Goal: Task Accomplishment & Management: Manage account settings

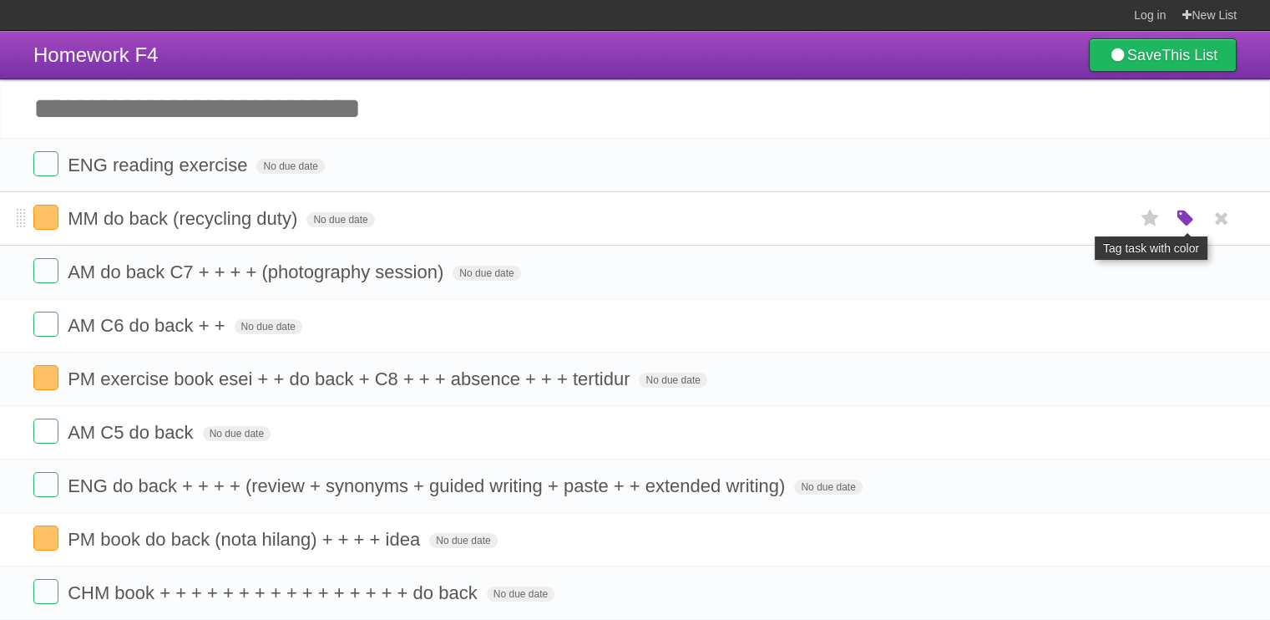
click at [1192, 215] on icon "button" at bounding box center [1185, 219] width 23 height 22
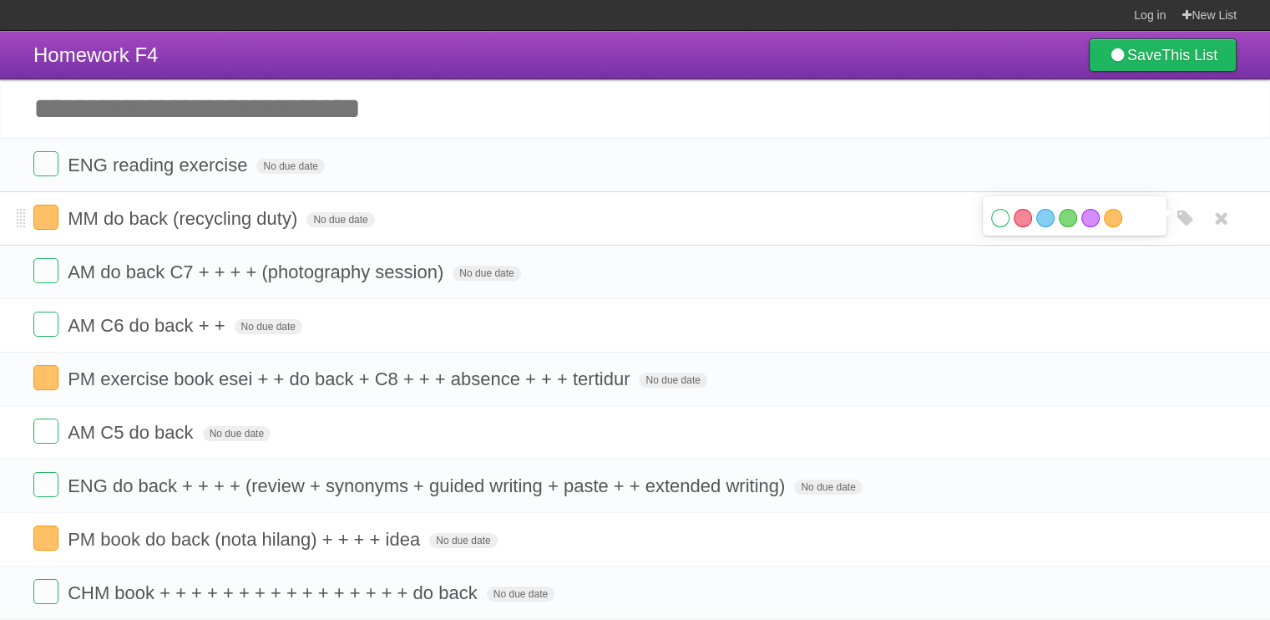
click at [1005, 219] on label "White" at bounding box center [1000, 218] width 18 height 18
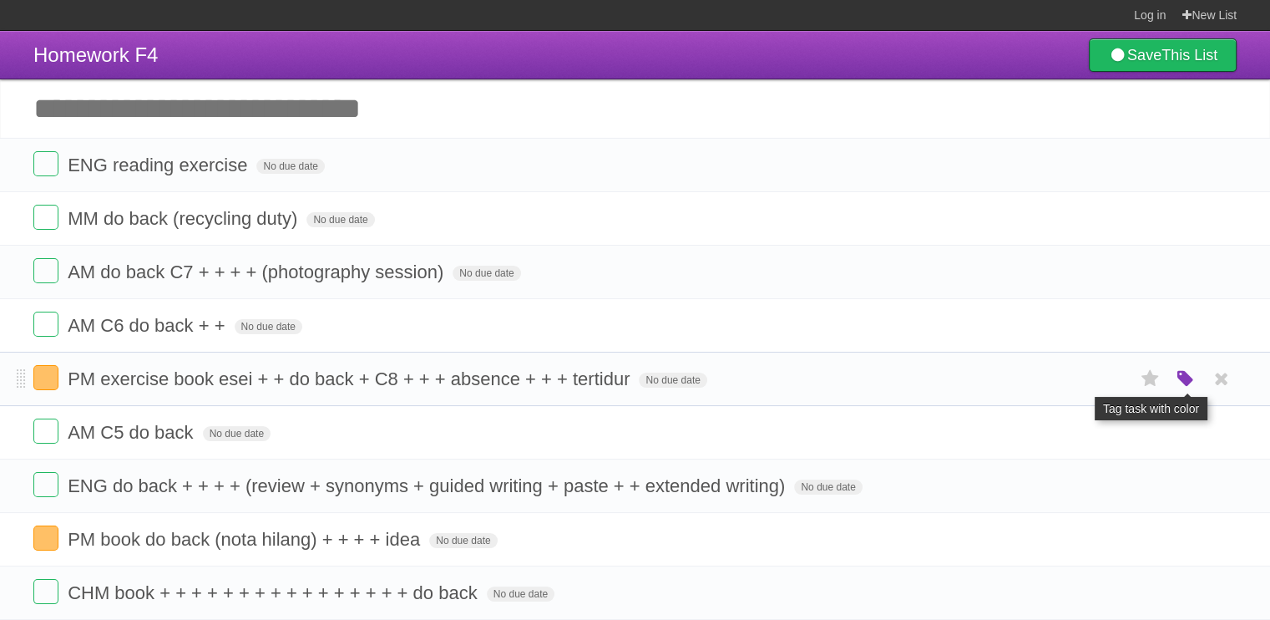
click at [1187, 378] on icon "button" at bounding box center [1185, 379] width 23 height 22
click at [996, 372] on label "White" at bounding box center [1000, 378] width 18 height 18
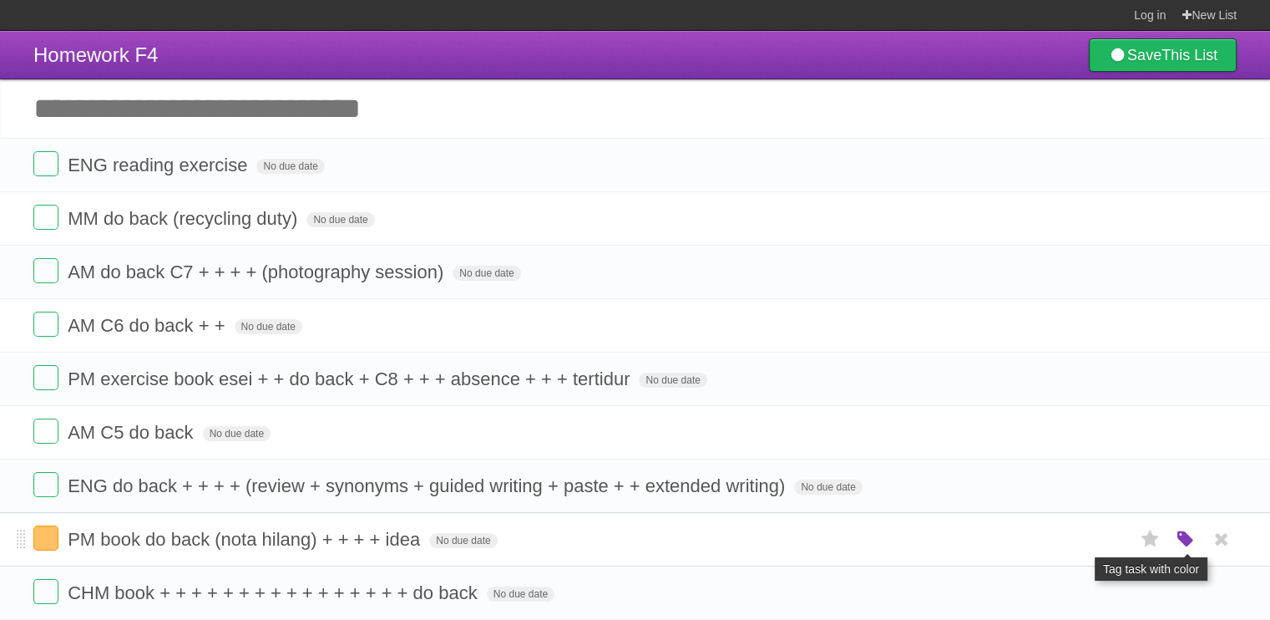
click at [1178, 534] on icon "button" at bounding box center [1185, 540] width 23 height 22
click at [1000, 544] on label "White" at bounding box center [1000, 538] width 18 height 18
click at [668, 119] on input "Add another task" at bounding box center [635, 108] width 1270 height 58
click at [210, 101] on input "Add another task" at bounding box center [635, 108] width 1270 height 58
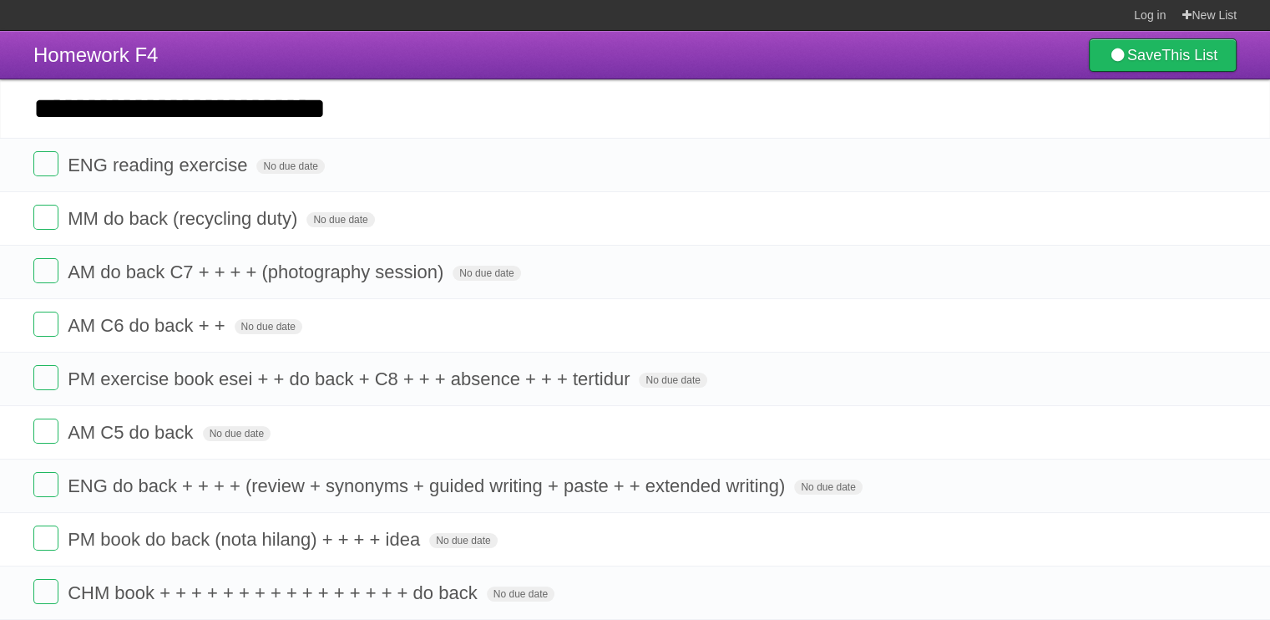
type input "**********"
click input "*********" at bounding box center [0, 0] width 0 height 0
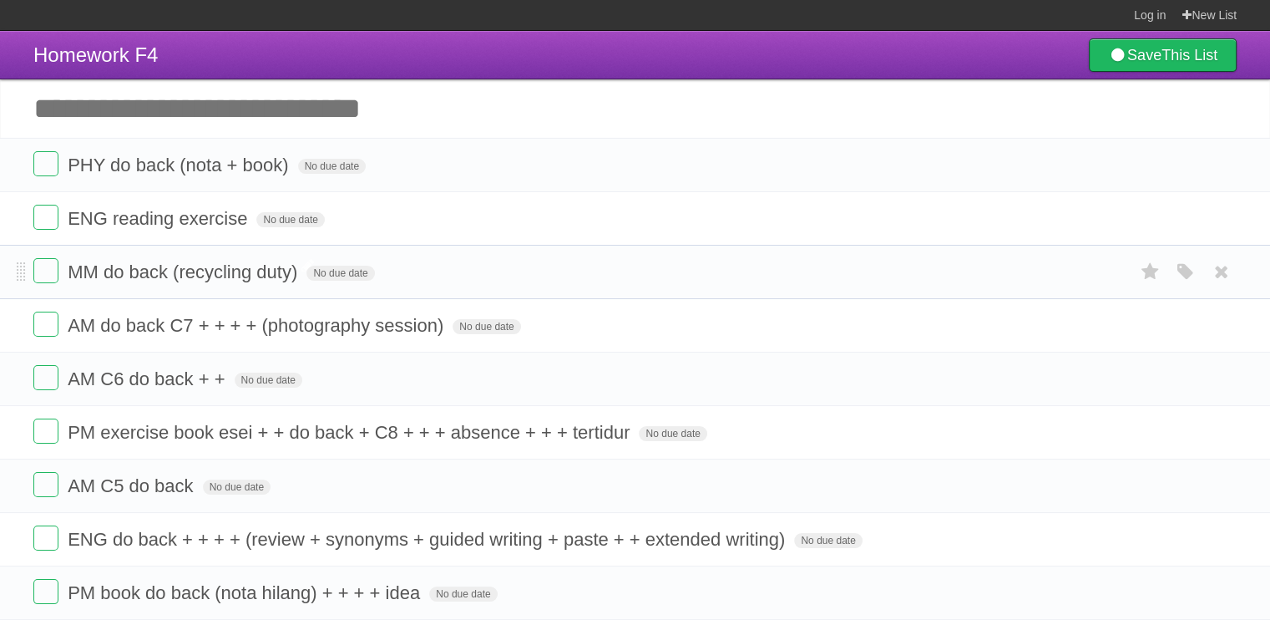
click at [167, 270] on span "MM do back (recycling duty)" at bounding box center [185, 271] width 234 height 21
click at [170, 272] on input "**********" at bounding box center [193, 273] width 250 height 22
click at [308, 274] on input "**********" at bounding box center [193, 273] width 250 height 22
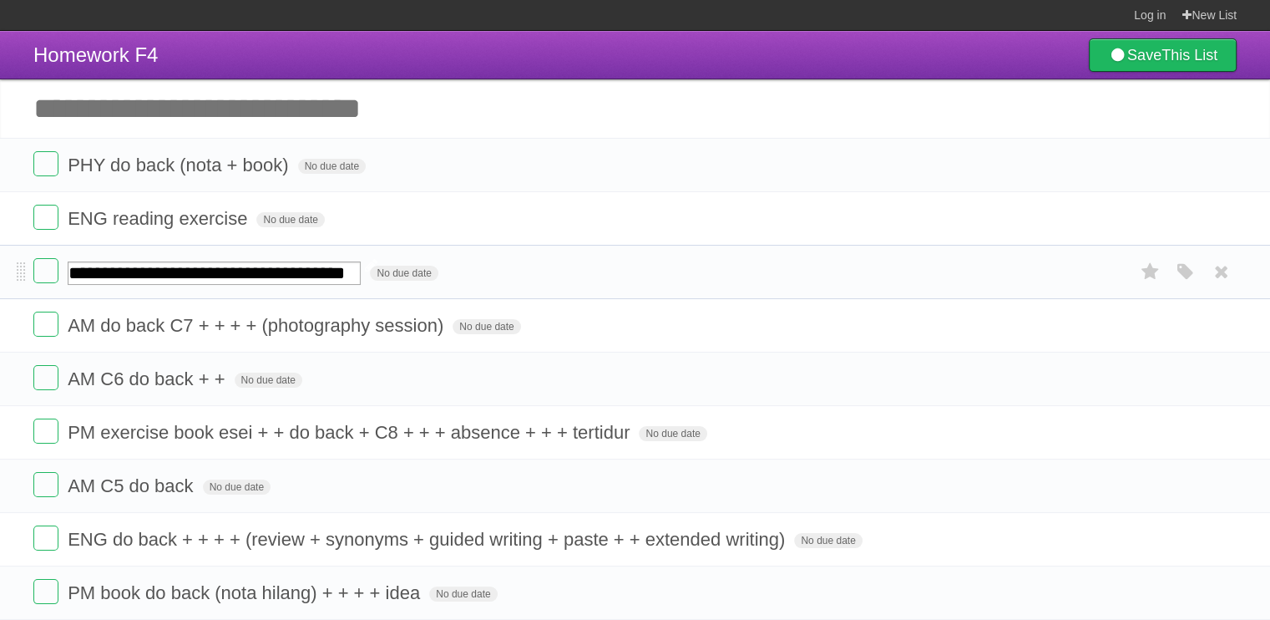
scroll to position [0, 21]
click at [284, 274] on input "**********" at bounding box center [214, 272] width 293 height 23
click at [300, 276] on input "**********" at bounding box center [214, 272] width 293 height 23
type input "**********"
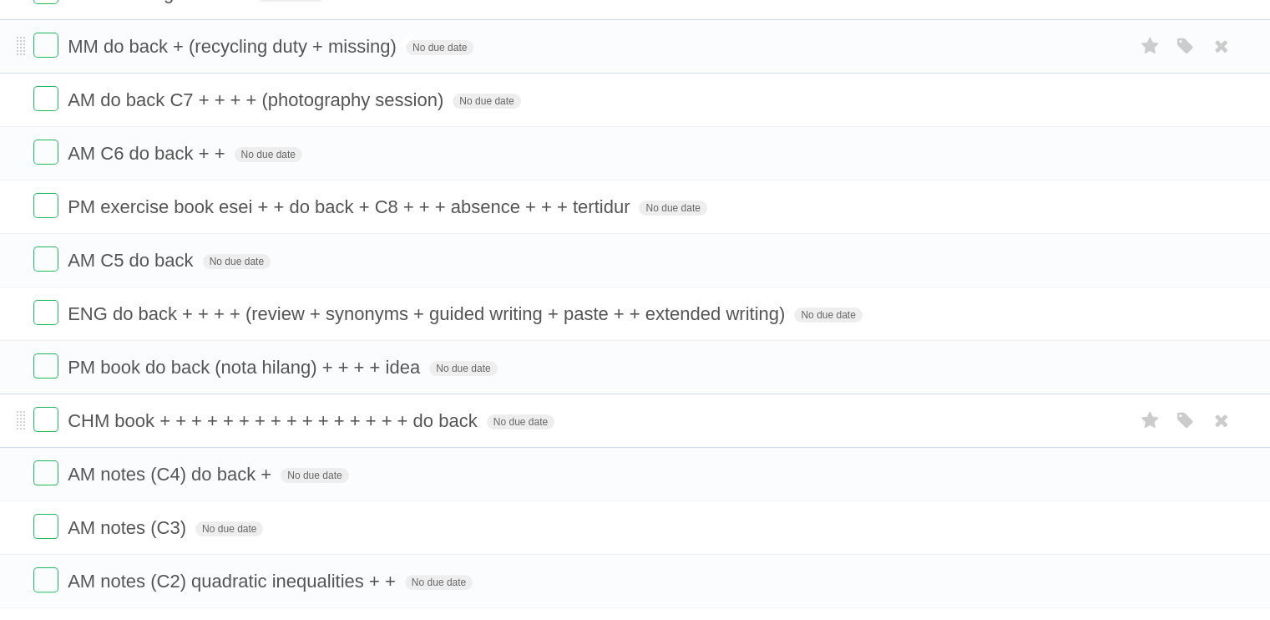
scroll to position [0, 0]
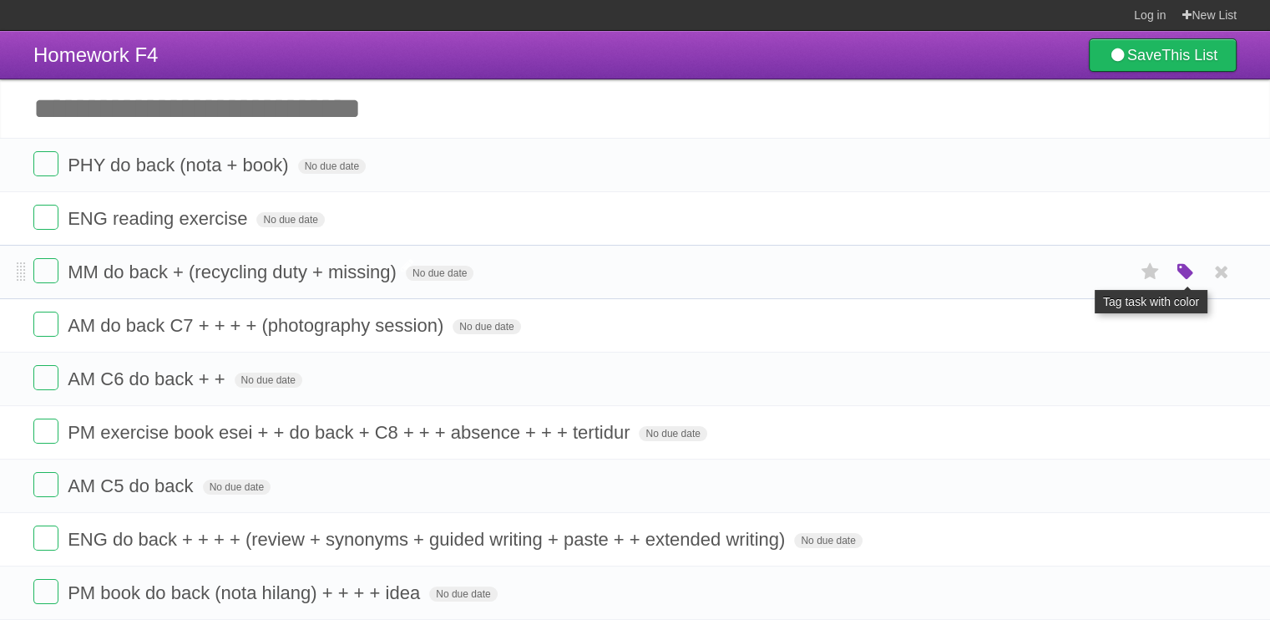
click at [1180, 271] on icon "button" at bounding box center [1185, 272] width 23 height 22
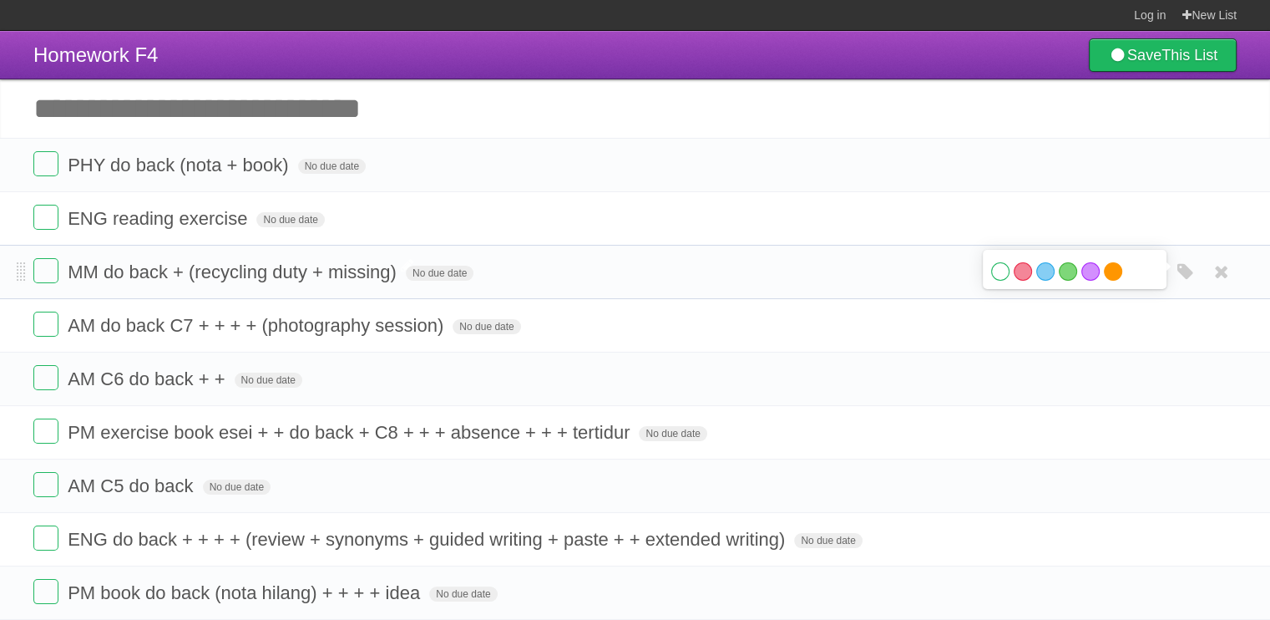
click at [1112, 269] on label "Orange" at bounding box center [1113, 271] width 18 height 18
click at [111, 256] on li "MM do back + (recycling duty + missing) No due date White Red Blue Green Purple…" at bounding box center [635, 272] width 1270 height 54
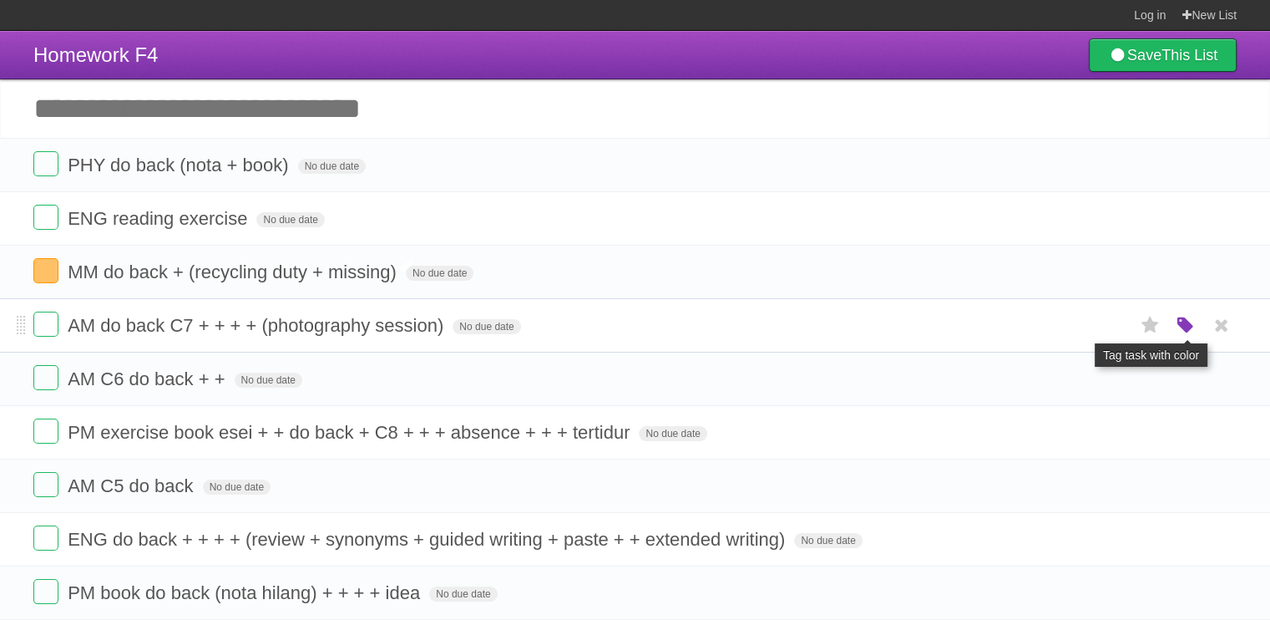
click at [1188, 327] on icon "button" at bounding box center [1185, 326] width 23 height 22
click at [1116, 329] on label "Orange" at bounding box center [1113, 325] width 18 height 18
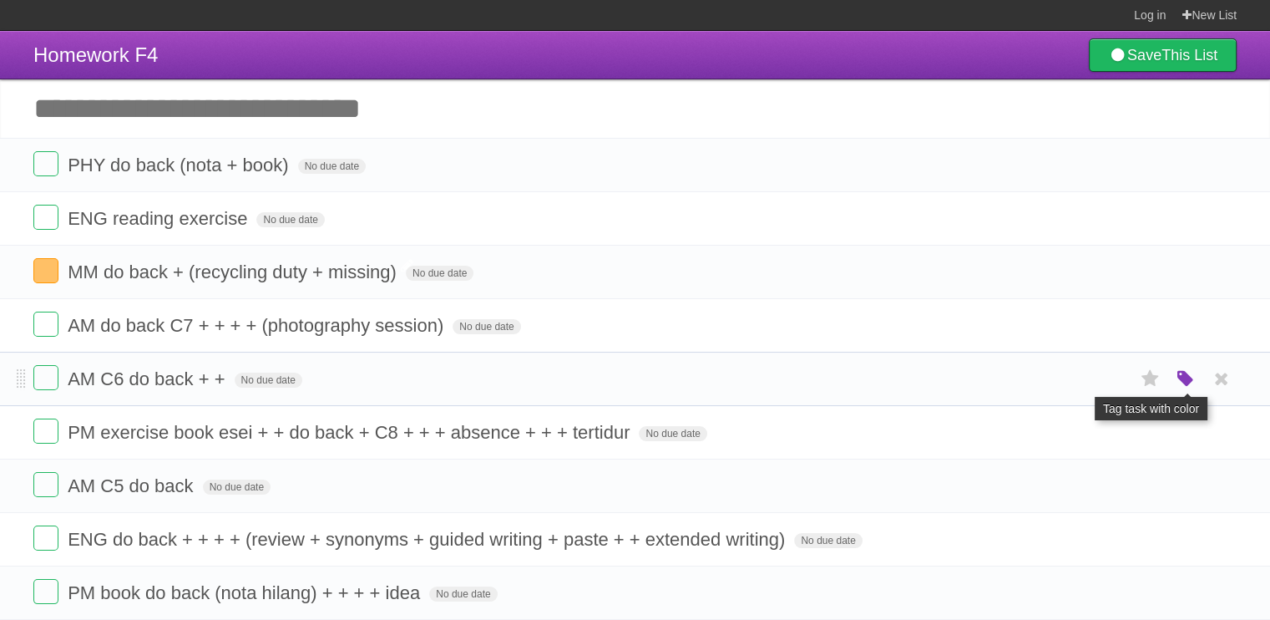
click at [1175, 387] on icon "button" at bounding box center [1185, 379] width 23 height 22
click at [1106, 382] on label "Orange" at bounding box center [1113, 378] width 18 height 18
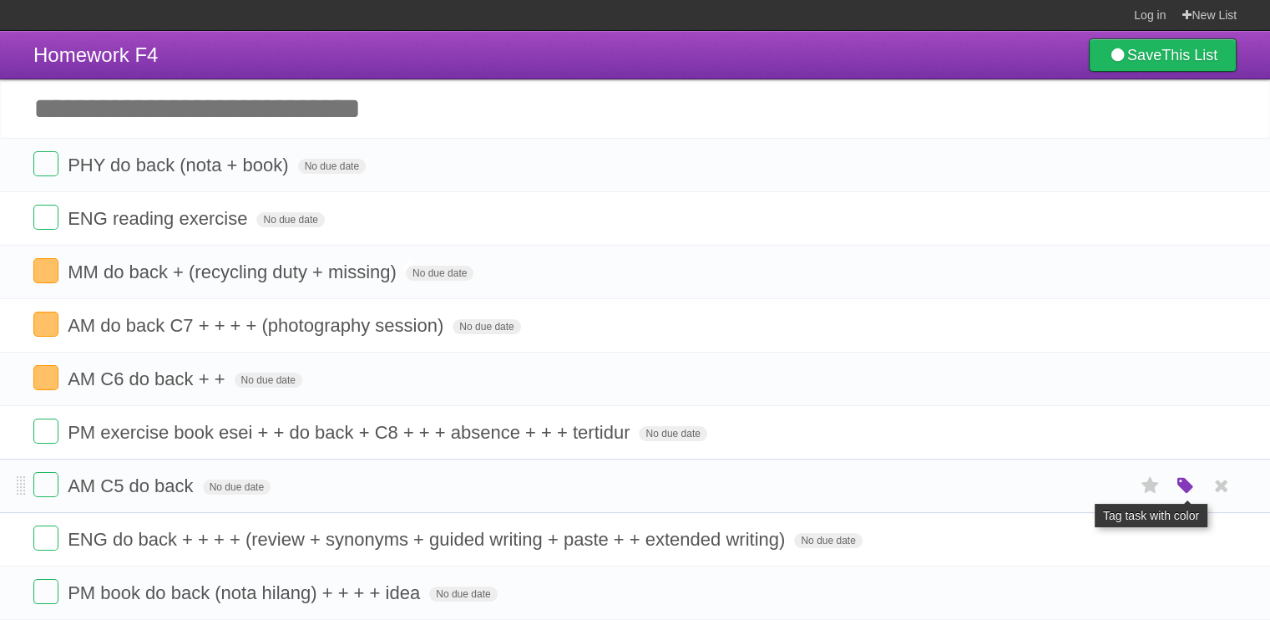
click at [1183, 479] on icon "button" at bounding box center [1185, 486] width 23 height 22
click at [1118, 484] on label "Orange" at bounding box center [1113, 485] width 18 height 18
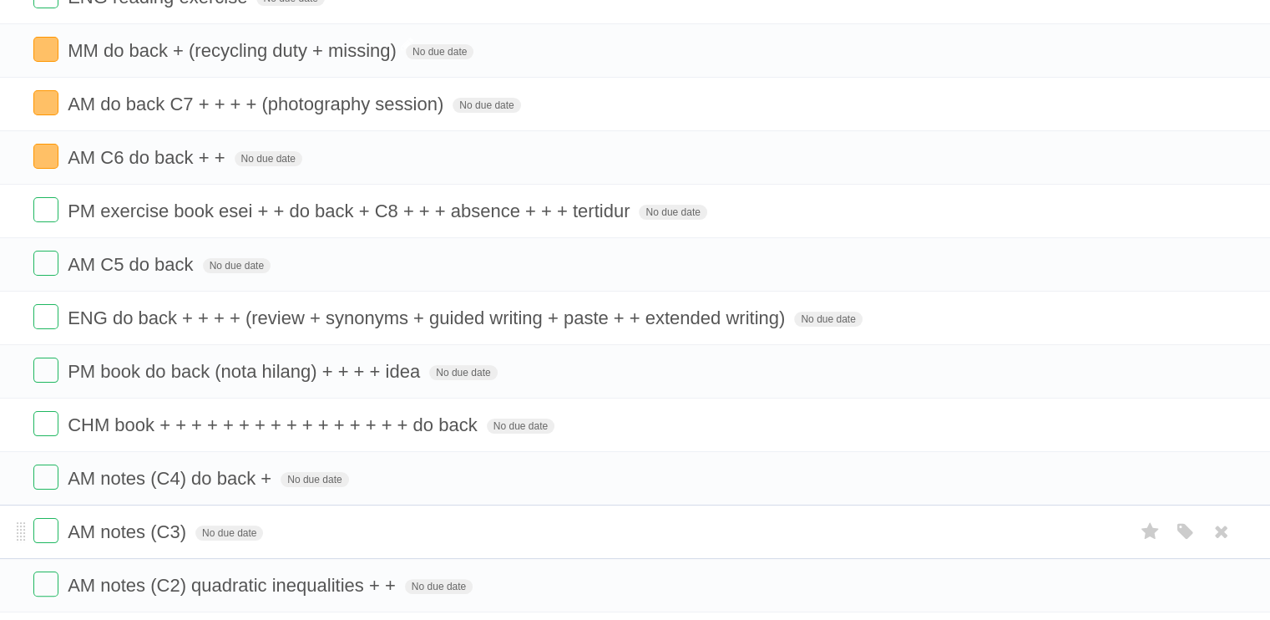
scroll to position [251, 0]
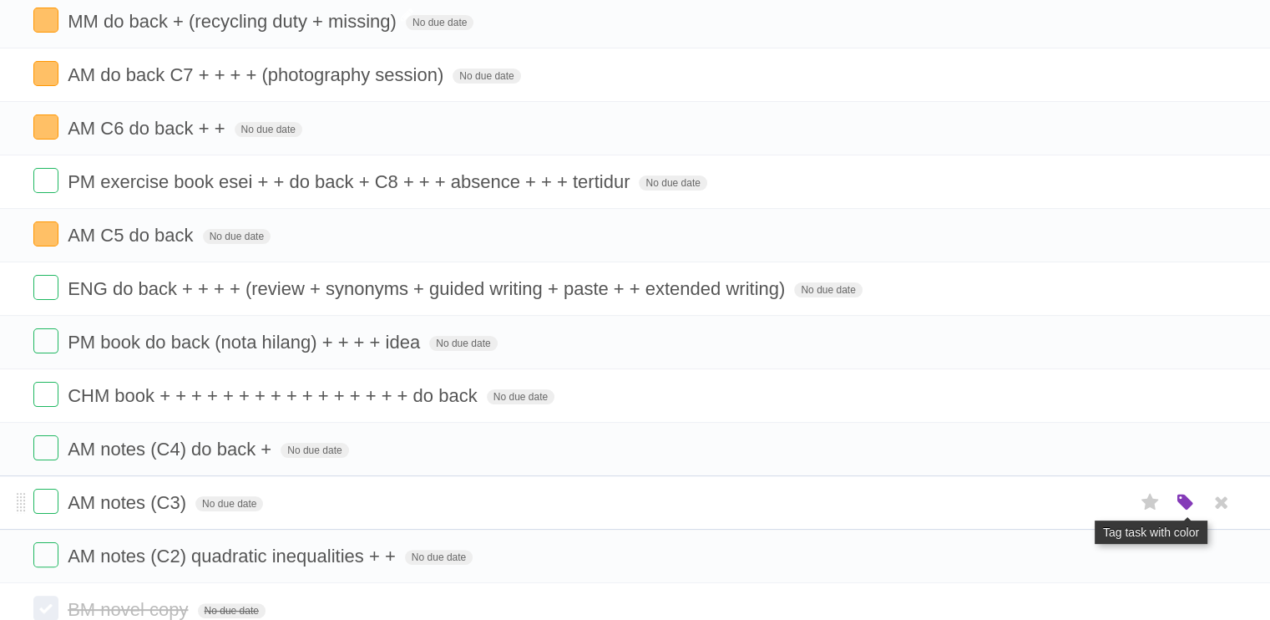
click at [1189, 494] on icon "button" at bounding box center [1185, 503] width 23 height 22
click at [1109, 504] on label "Orange" at bounding box center [1113, 502] width 18 height 18
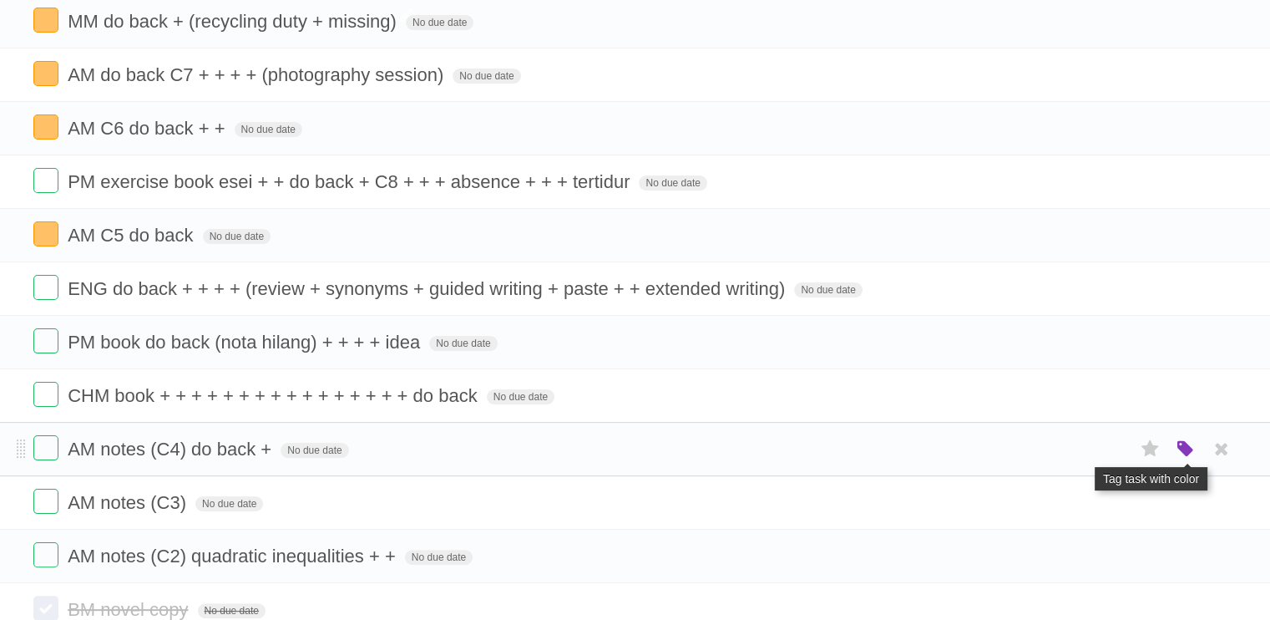
click at [1183, 449] on icon "button" at bounding box center [1185, 449] width 23 height 22
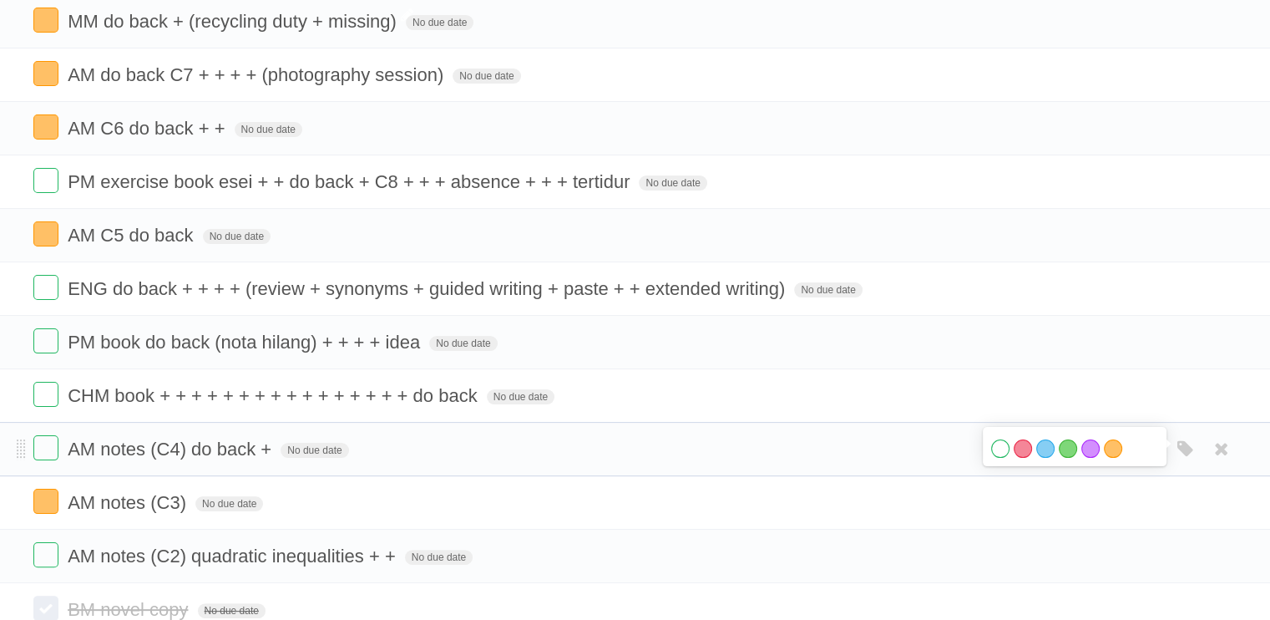
click at [1120, 452] on div "White Red Blue Green Purple Orange" at bounding box center [1074, 450] width 167 height 23
click at [1113, 445] on label "Orange" at bounding box center [1113, 448] width 18 height 18
drag, startPoint x: 1187, startPoint y: 544, endPoint x: 1122, endPoint y: 550, distance: 64.6
click at [1187, 545] on icon "button" at bounding box center [1185, 556] width 23 height 22
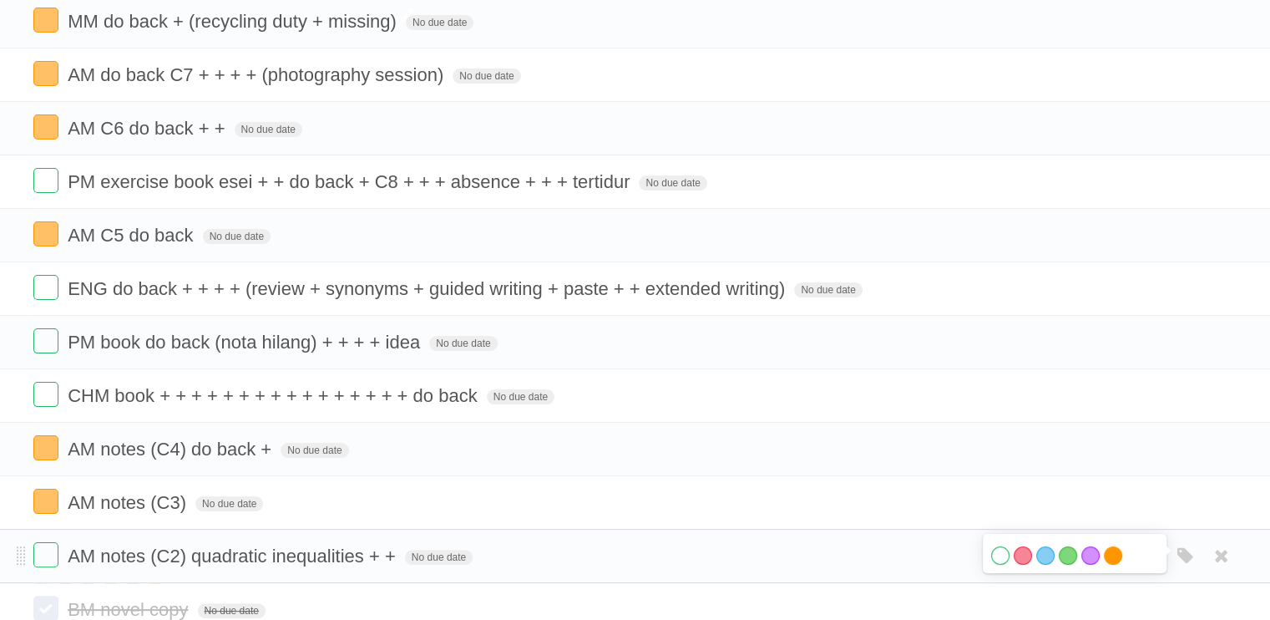
click at [1112, 550] on label "Orange" at bounding box center [1113, 555] width 18 height 18
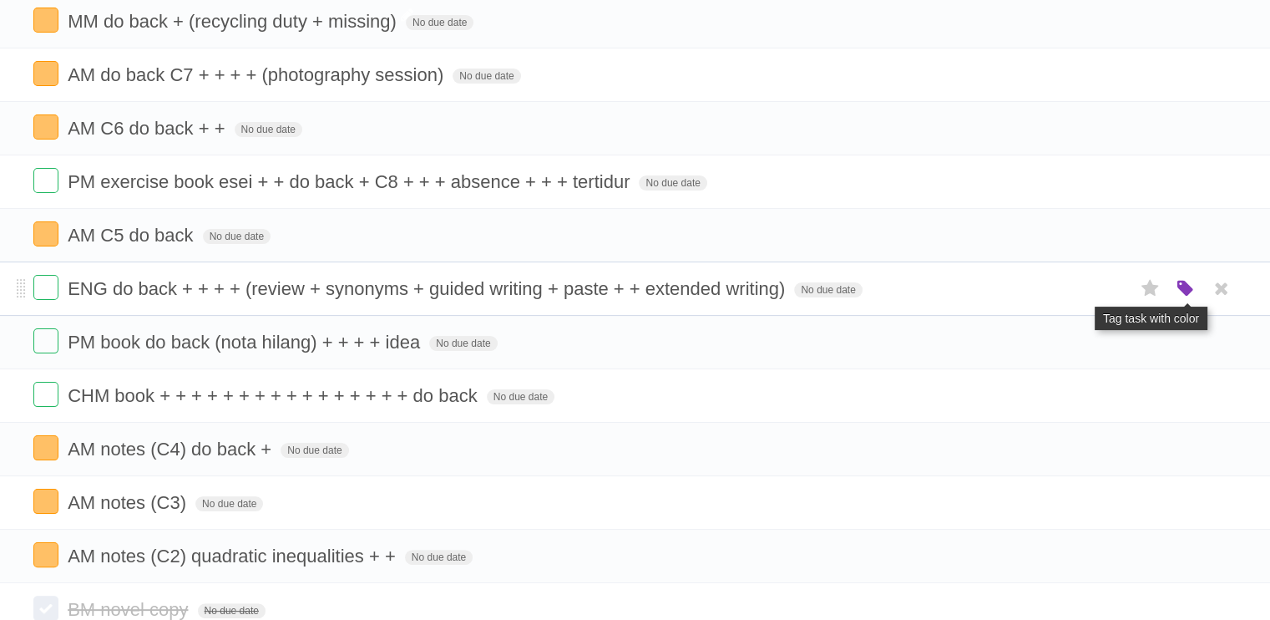
click at [1176, 287] on icon "button" at bounding box center [1185, 289] width 23 height 22
click at [1116, 289] on label "Orange" at bounding box center [1113, 288] width 18 height 18
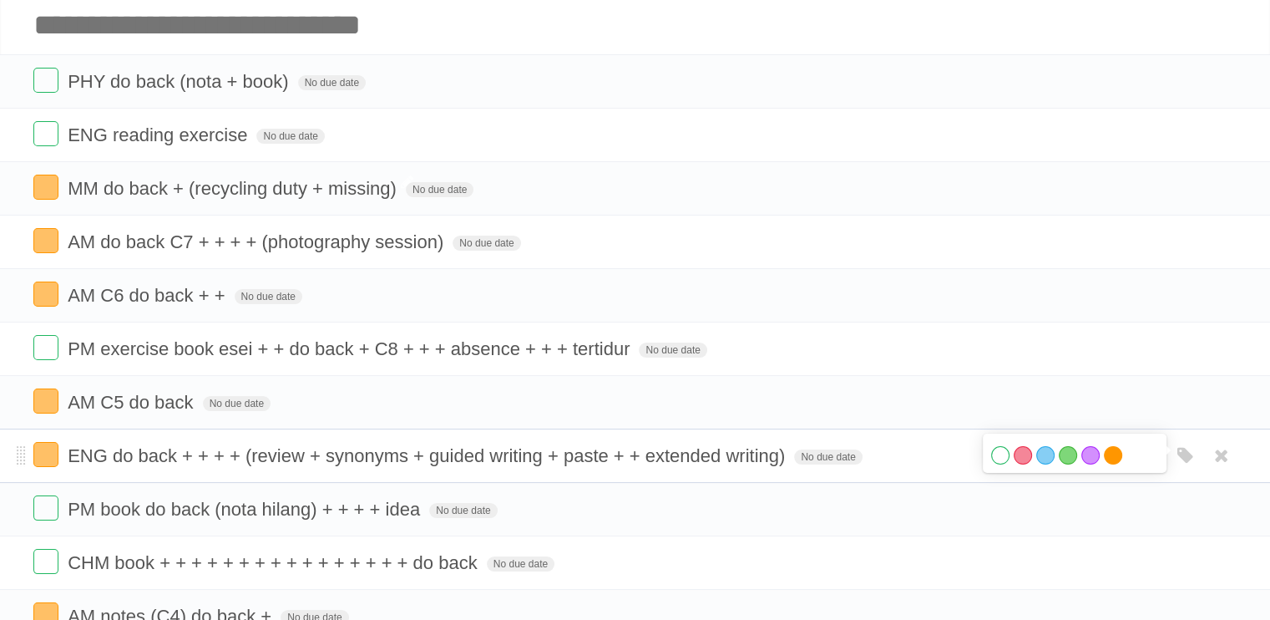
scroll to position [0, 0]
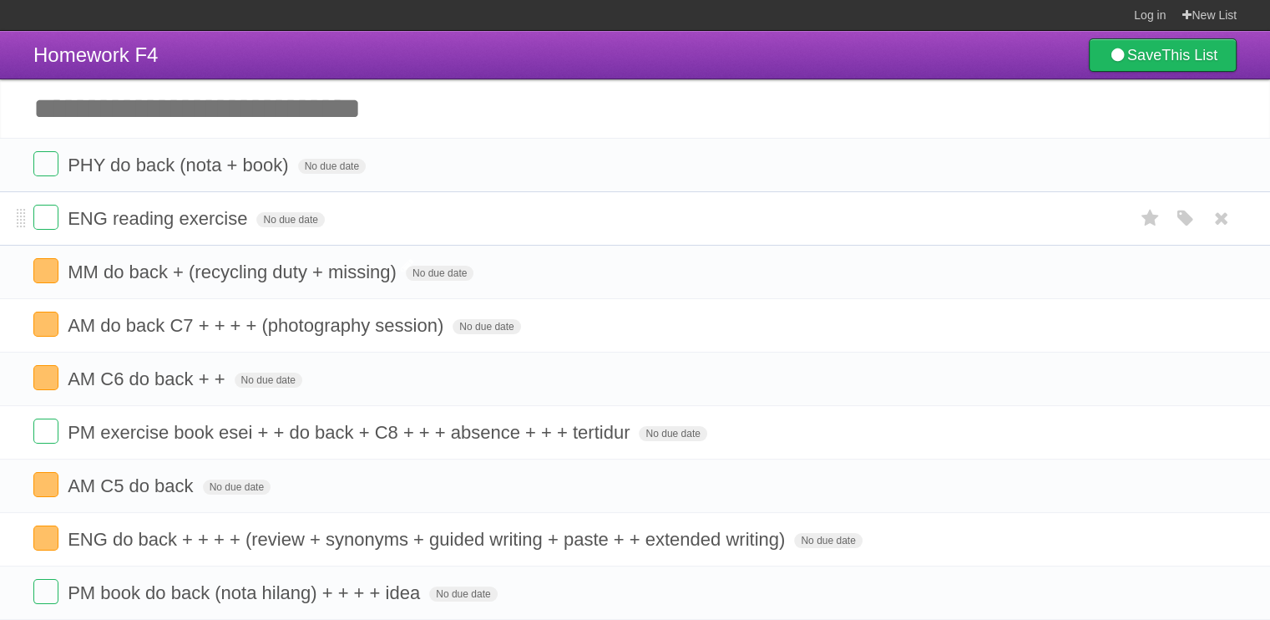
click at [1198, 220] on div "White Red Blue Green Purple Orange" at bounding box center [1186, 219] width 32 height 28
click at [1189, 220] on icon "button" at bounding box center [1185, 219] width 23 height 22
click at [1068, 219] on label "Green" at bounding box center [1068, 218] width 18 height 18
click at [1184, 430] on icon "button" at bounding box center [1185, 433] width 23 height 22
click at [1114, 433] on label "Orange" at bounding box center [1113, 432] width 18 height 18
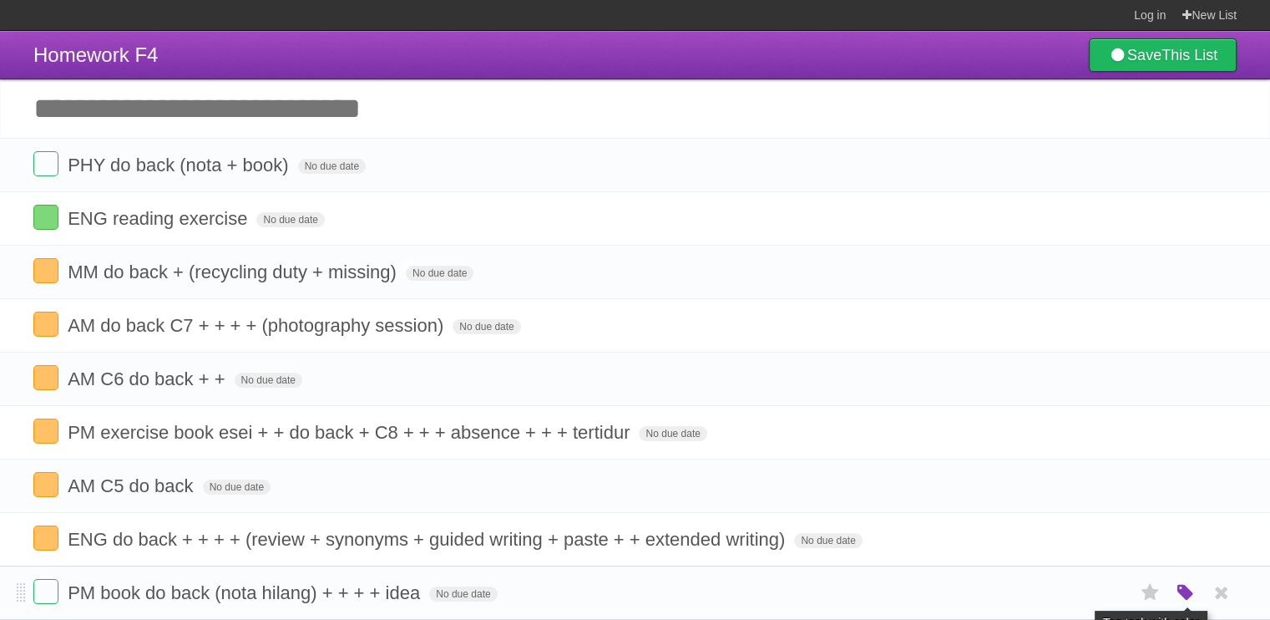
click at [1191, 585] on icon "button" at bounding box center [1185, 593] width 23 height 22
click at [1112, 590] on label "Orange" at bounding box center [1113, 592] width 18 height 18
